Goal: Complete application form

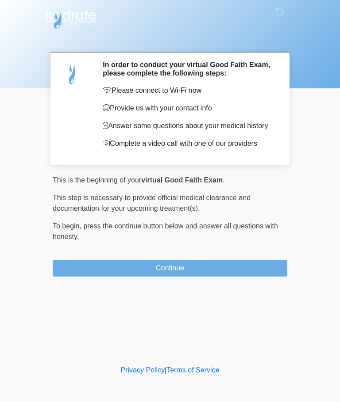
click at [238, 270] on button "Continue" at bounding box center [170, 268] width 234 height 17
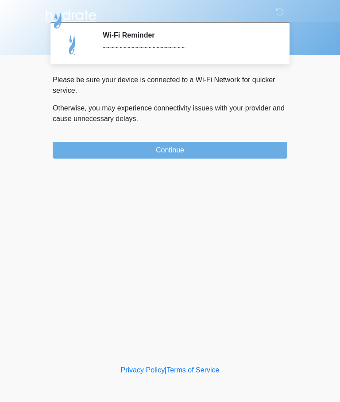
click at [259, 142] on button "Continue" at bounding box center [170, 150] width 234 height 17
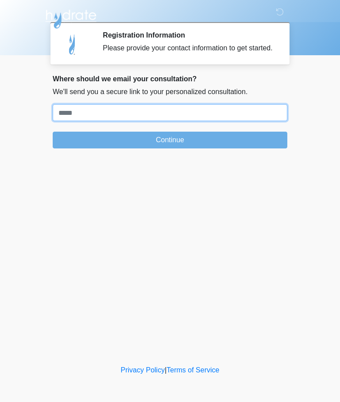
click at [244, 121] on input "Where should we email your treatment plan?" at bounding box center [170, 112] width 234 height 17
type input "**********"
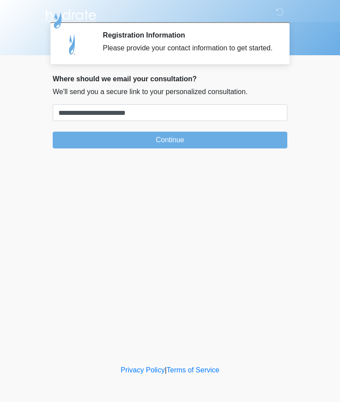
click at [108, 149] on button "Continue" at bounding box center [170, 140] width 234 height 17
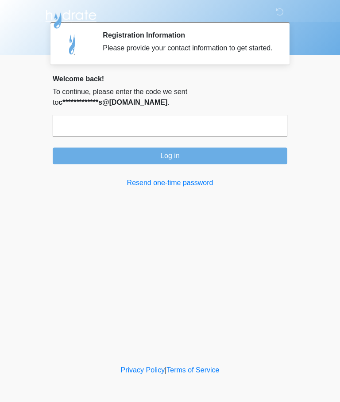
click at [151, 134] on input "text" at bounding box center [170, 126] width 234 height 22
type input "******"
click at [178, 164] on button "Log in" at bounding box center [170, 156] width 234 height 17
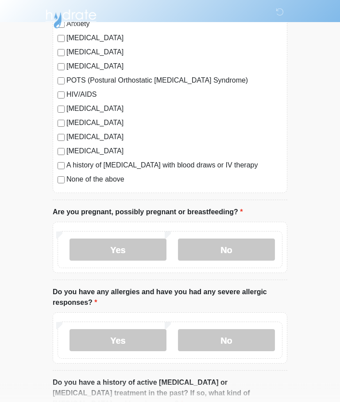
scroll to position [208, 0]
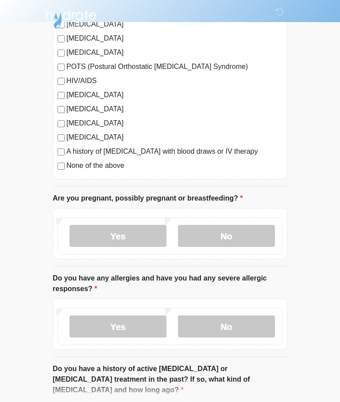
click at [235, 234] on label "No" at bounding box center [226, 236] width 97 height 22
click at [235, 326] on label "No" at bounding box center [226, 327] width 97 height 22
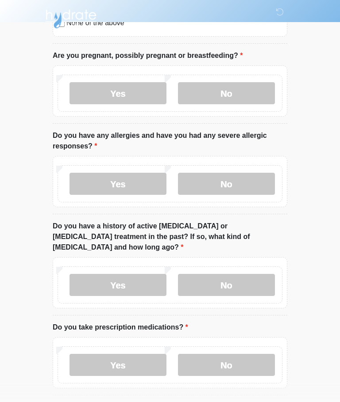
scroll to position [355, 0]
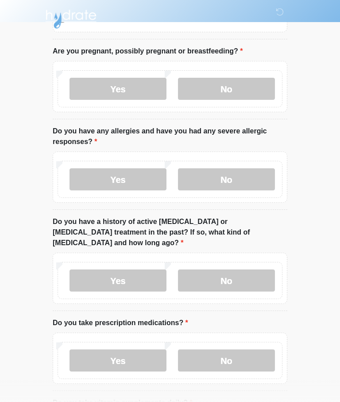
click at [243, 270] on label "No" at bounding box center [226, 281] width 97 height 22
click at [127, 352] on label "Yes" at bounding box center [117, 361] width 97 height 22
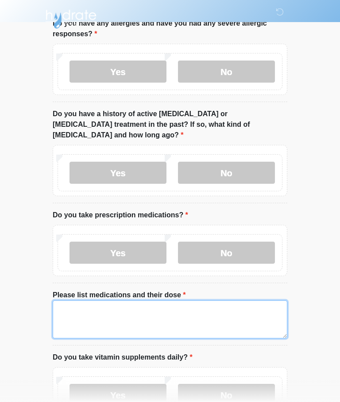
click at [196, 305] on textarea "Please list medications and their dose" at bounding box center [170, 320] width 234 height 38
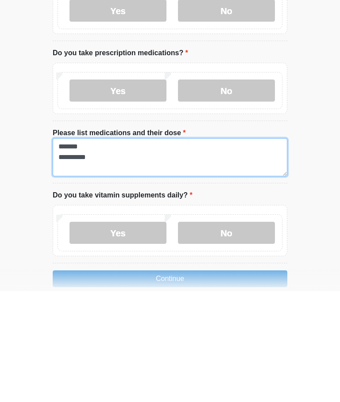
type textarea "******* *********"
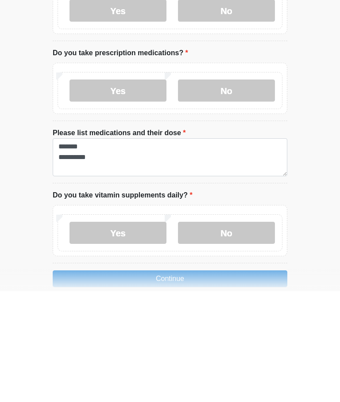
click at [99, 333] on label "Yes" at bounding box center [117, 344] width 97 height 22
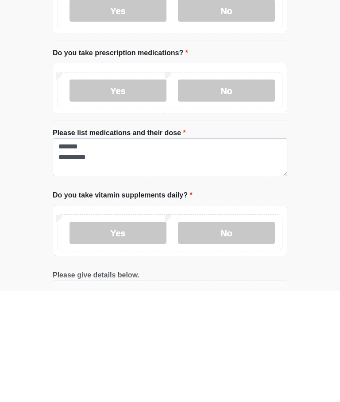
scroll to position [515, 0]
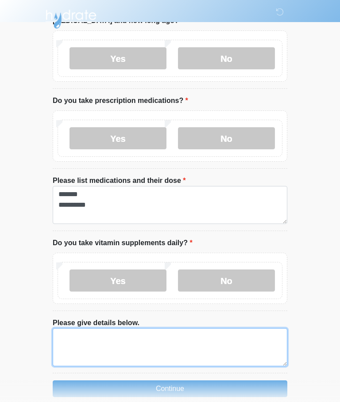
click at [77, 328] on textarea "Please give details below." at bounding box center [170, 347] width 234 height 38
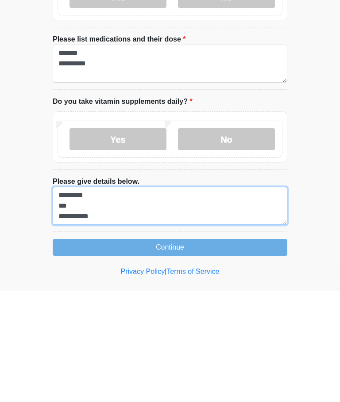
type textarea "**********"
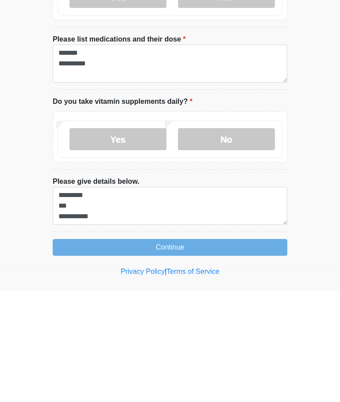
click at [103, 350] on button "Continue" at bounding box center [170, 358] width 234 height 17
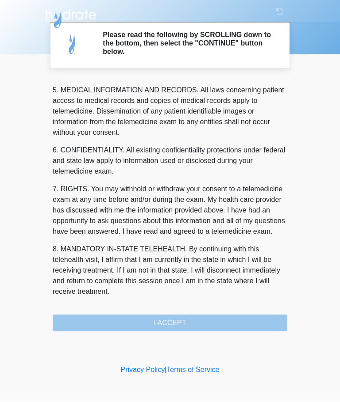
scroll to position [287, 0]
click at [191, 317] on button "I ACCEPT" at bounding box center [170, 323] width 234 height 17
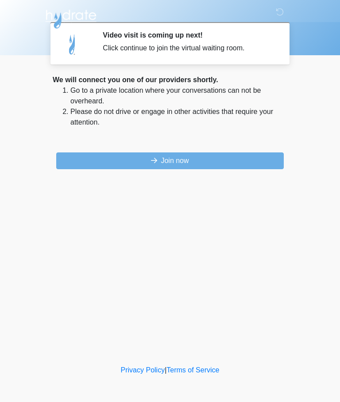
click at [133, 161] on button "Join now" at bounding box center [169, 161] width 227 height 17
